Goal: Task Accomplishment & Management: Complete application form

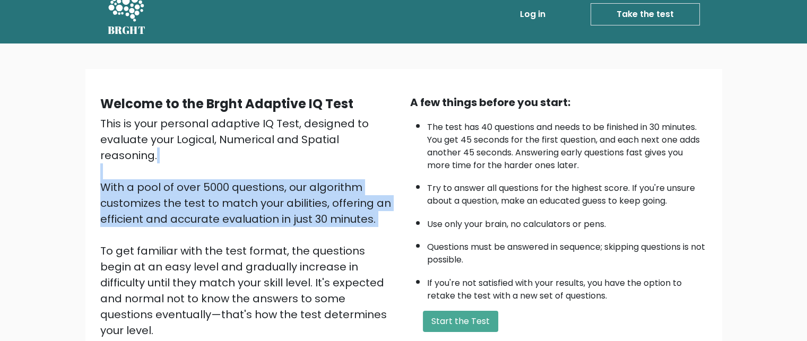
scroll to position [15, 0]
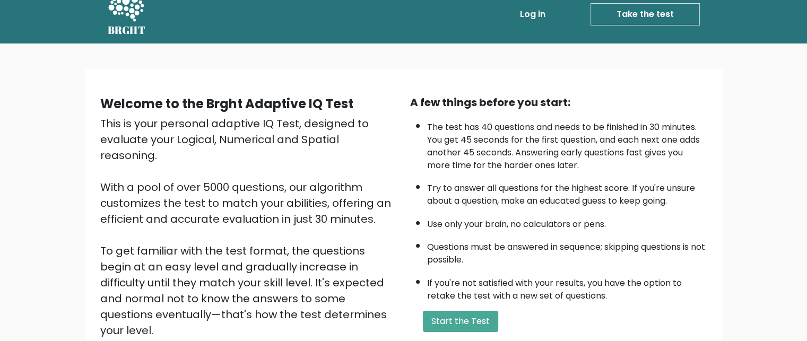
click at [358, 50] on div "Welcome to the Brght Adaptive IQ Test This is your personal adaptive IQ Test, d…" at bounding box center [403, 240] width 807 height 395
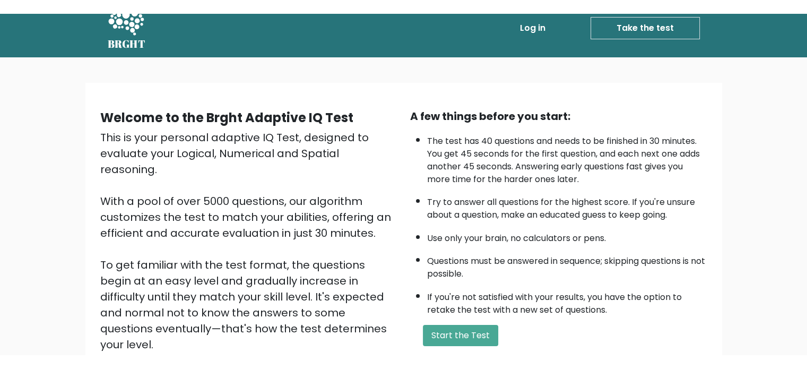
scroll to position [69, 0]
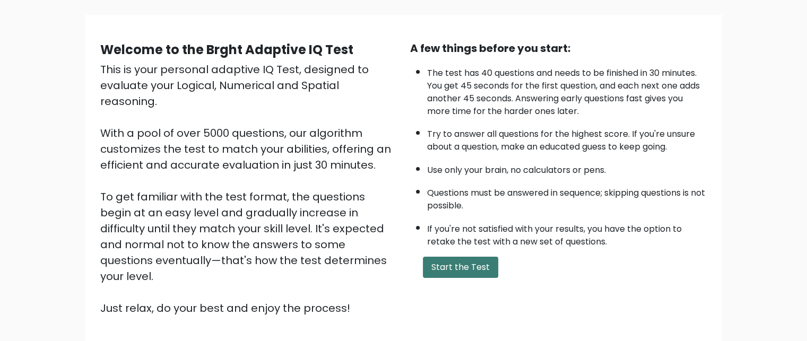
click at [475, 257] on button "Start the Test" at bounding box center [460, 267] width 75 height 21
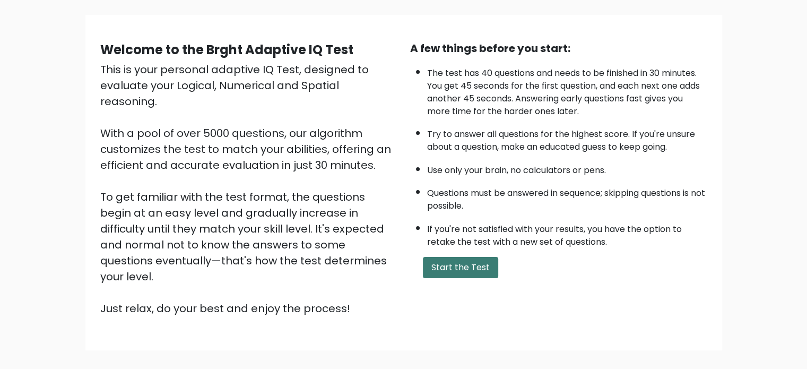
click at [454, 262] on button "Start the Test" at bounding box center [460, 267] width 75 height 21
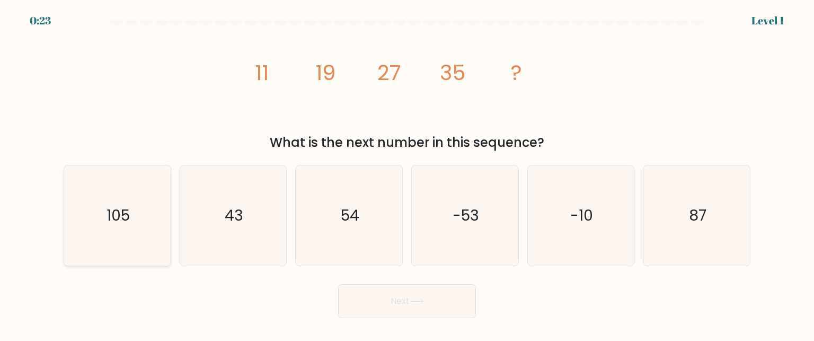
click at [122, 214] on text "105" at bounding box center [118, 215] width 23 height 21
click at [407, 173] on input "a. 105" at bounding box center [407, 172] width 1 height 3
radio input "true"
click at [226, 237] on icon "43" at bounding box center [233, 215] width 100 height 100
click at [407, 173] on input "b. 43" at bounding box center [407, 172] width 1 height 3
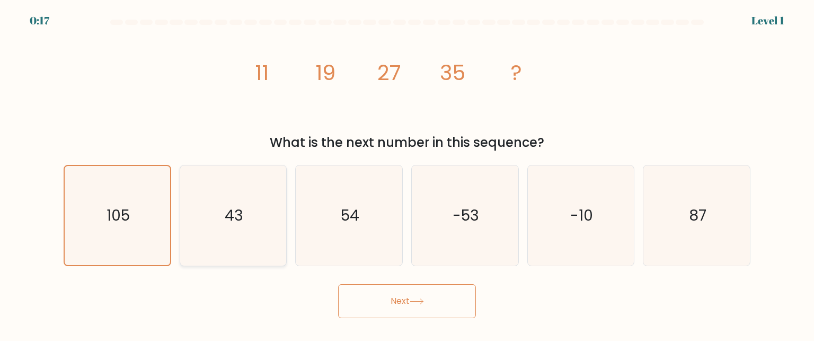
radio input "true"
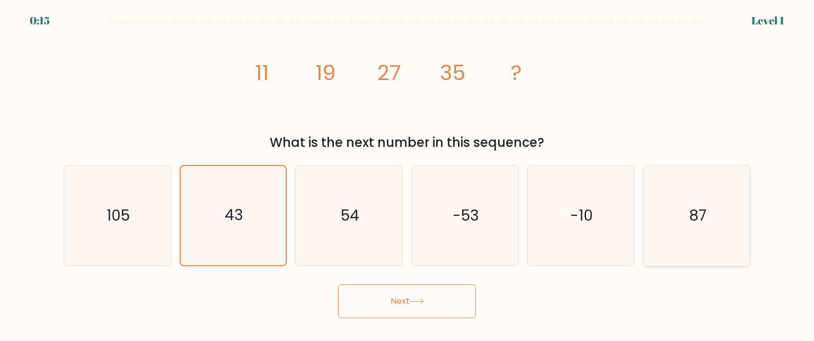
click at [689, 202] on icon "87" at bounding box center [697, 215] width 100 height 100
click at [408, 173] on input "f. 87" at bounding box center [407, 172] width 1 height 3
radio input "true"
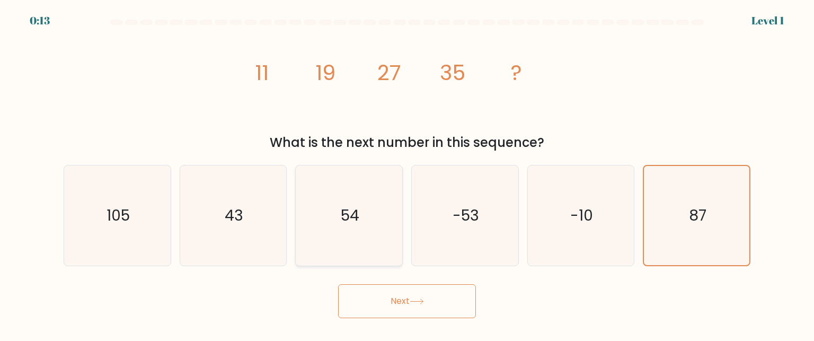
click at [345, 216] on text "54" at bounding box center [350, 215] width 19 height 21
click at [407, 173] on input "c. 54" at bounding box center [407, 172] width 1 height 3
radio input "true"
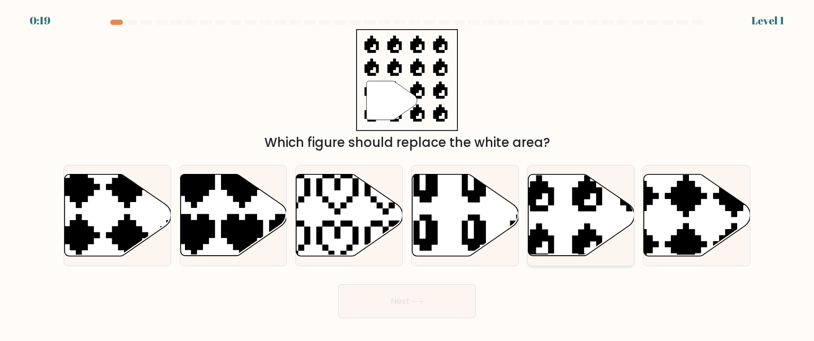
click at [546, 216] on icon at bounding box center [581, 215] width 107 height 82
click at [408, 173] on input "e." at bounding box center [407, 172] width 1 height 3
radio input "true"
click at [407, 296] on button "Next" at bounding box center [407, 301] width 138 height 34
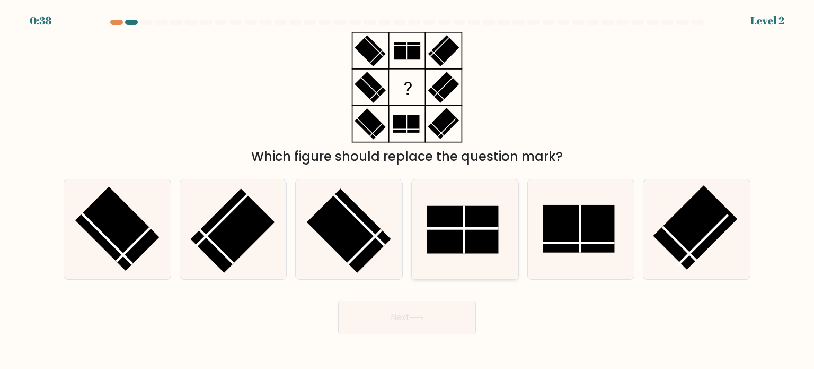
click at [454, 247] on rect at bounding box center [463, 229] width 72 height 48
click at [408, 190] on input "d." at bounding box center [407, 187] width 1 height 5
radio input "true"
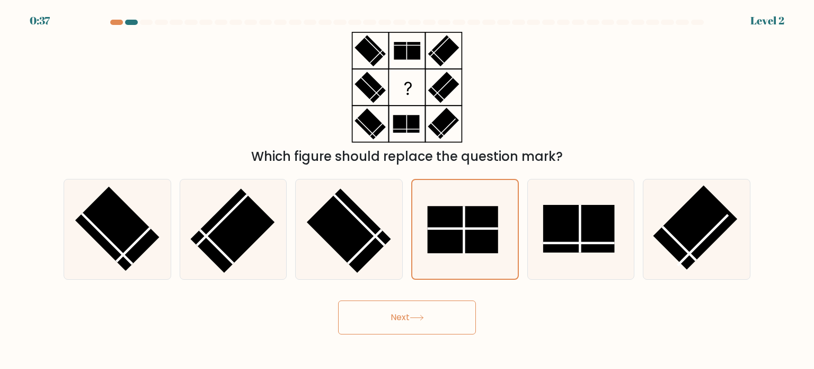
click at [408, 316] on button "Next" at bounding box center [407, 317] width 138 height 34
